Goal: Task Accomplishment & Management: Use online tool/utility

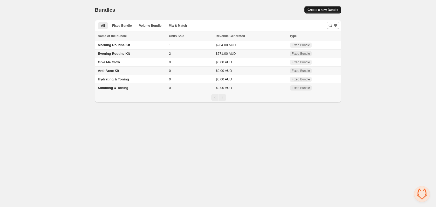
click at [311, 11] on span "Create a new Bundle" at bounding box center [322, 10] width 31 height 4
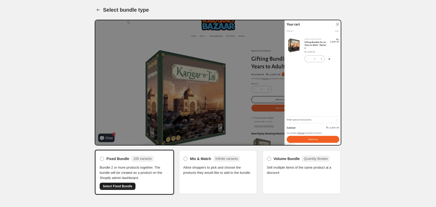
click at [116, 185] on span "Select Fixed Bundle" at bounding box center [118, 186] width 30 height 4
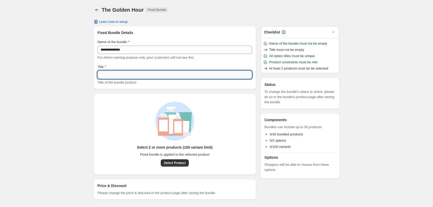
click at [121, 73] on input "Title" at bounding box center [175, 75] width 155 height 8
type input "**********"
click at [67, 99] on div "**********" at bounding box center [216, 104] width 433 height 208
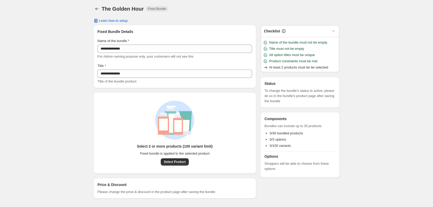
scroll to position [1, 0]
click at [182, 163] on span "Select Product" at bounding box center [175, 162] width 22 height 4
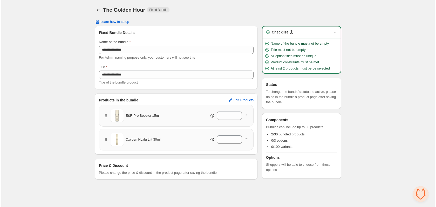
scroll to position [0, 0]
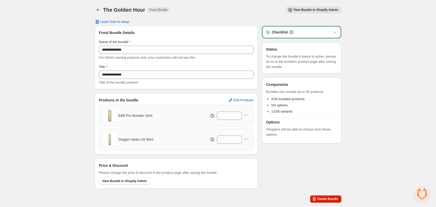
click at [300, 11] on span "View Bundle in Shopify Admin" at bounding box center [315, 10] width 45 height 4
click at [133, 115] on span "E&R Pro Booster 15ml" at bounding box center [135, 115] width 34 height 5
copy div "E&R Pro Booster 15ml"
